Goal: Submit feedback/report problem

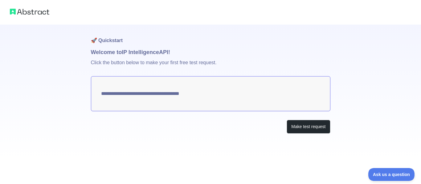
type textarea "**********"
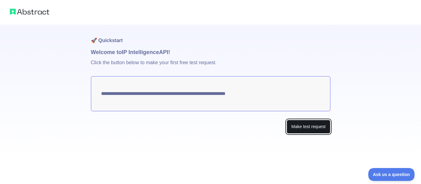
click at [301, 128] on button "Make test request" at bounding box center [307, 127] width 43 height 14
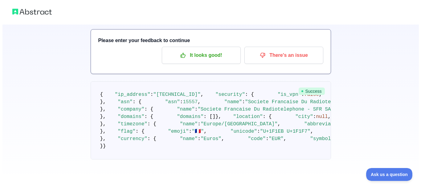
scroll to position [49, 0]
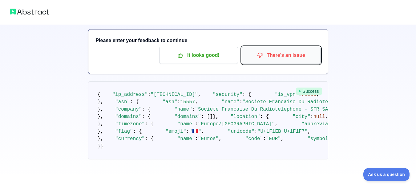
click at [295, 50] on p "There's an issue" at bounding box center [281, 55] width 70 height 10
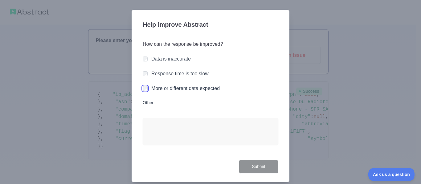
click at [176, 90] on label "More or different data expected" at bounding box center [185, 88] width 68 height 5
click at [254, 163] on button "Submit" at bounding box center [258, 167] width 39 height 14
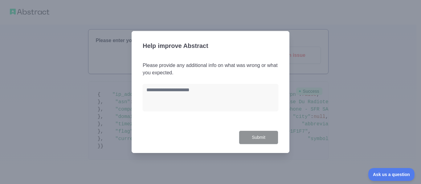
click at [328, 135] on div at bounding box center [210, 92] width 421 height 184
